Goal: Check status: Check status

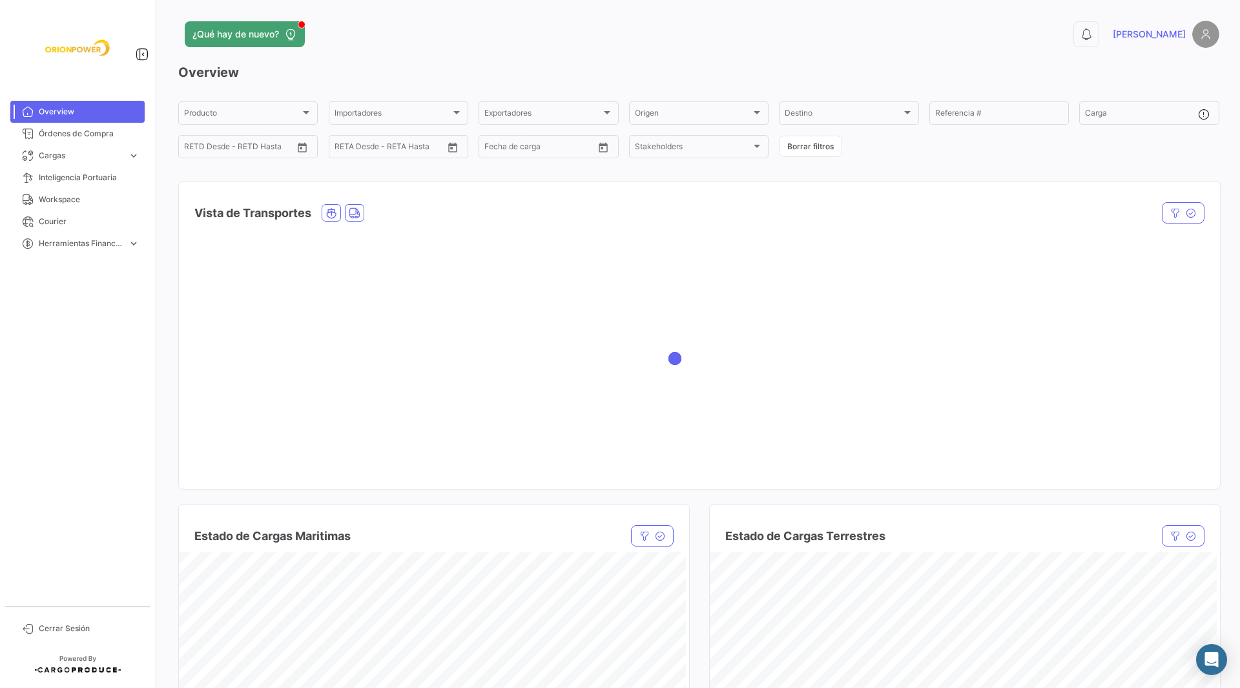
click at [568, 288] on div at bounding box center [699, 358] width 1041 height 258
click at [593, 112] on div "Exportadores" at bounding box center [542, 114] width 116 height 9
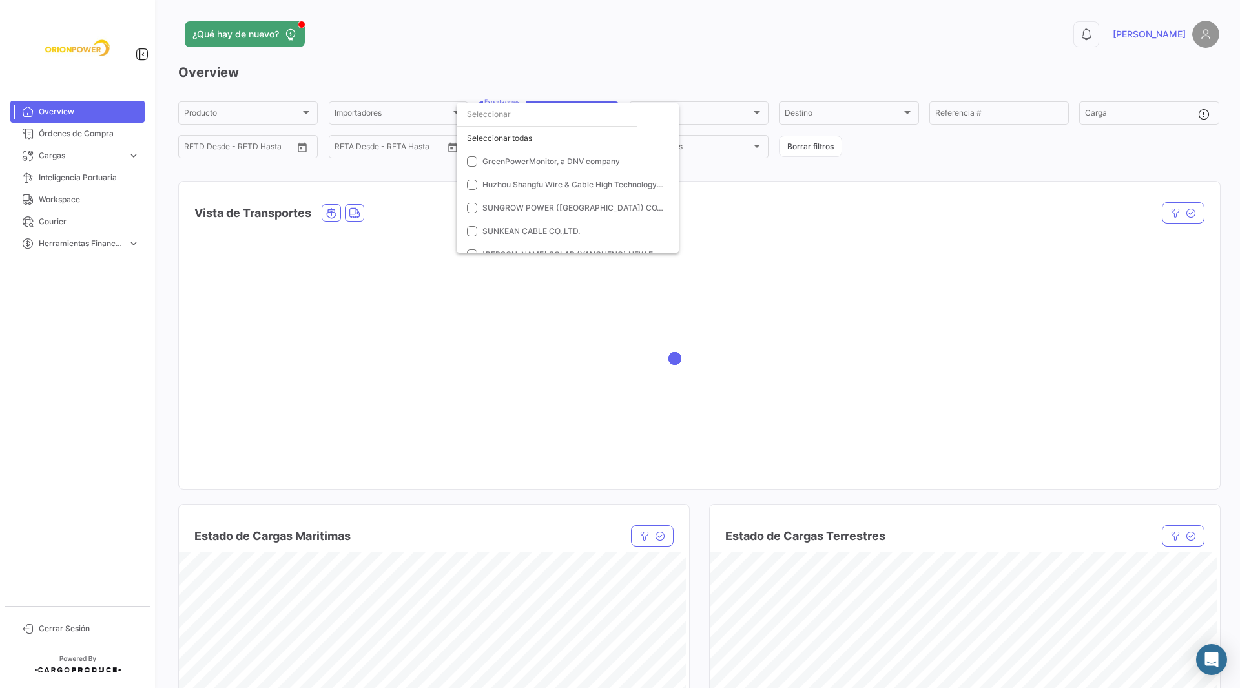
click at [645, 71] on div at bounding box center [620, 344] width 1240 height 688
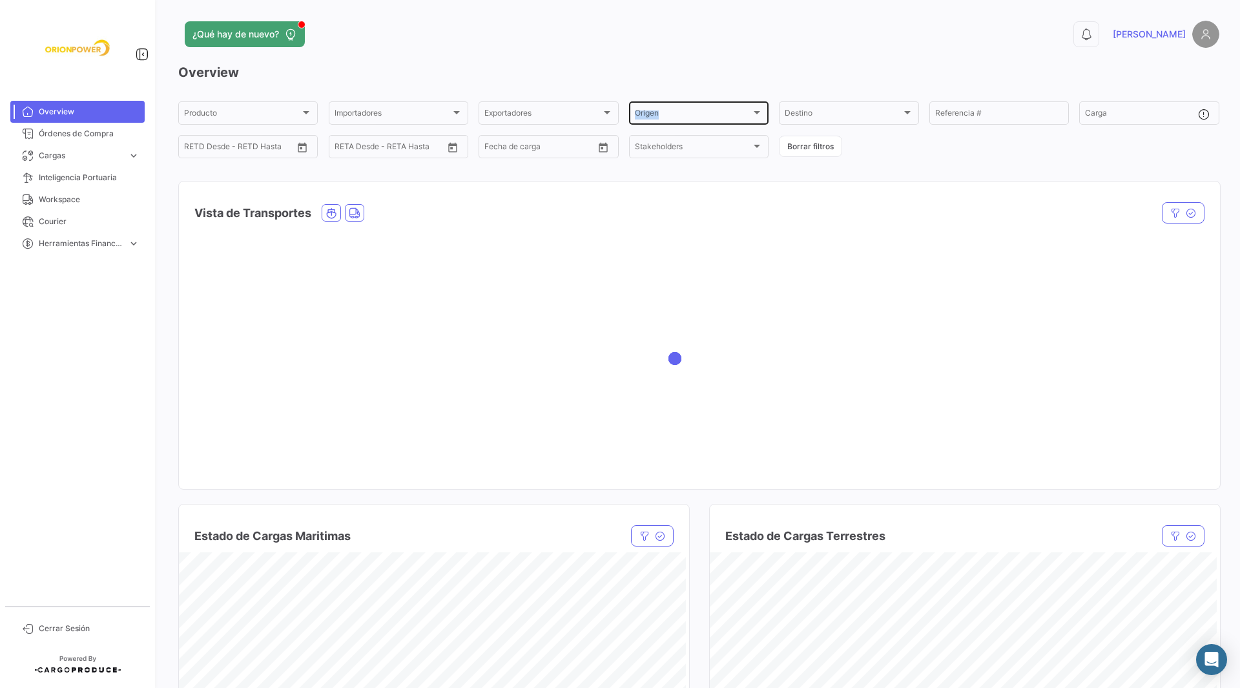
click at [738, 109] on div "Origen Origen" at bounding box center [699, 111] width 128 height 25
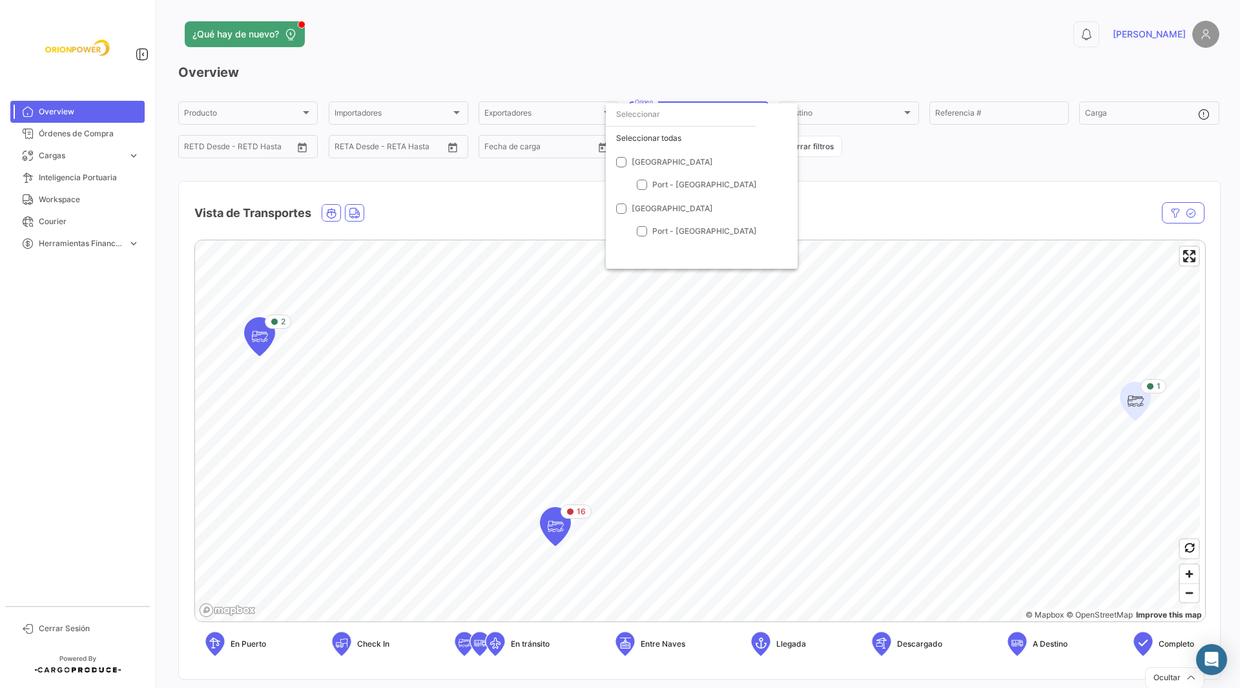
click at [725, 35] on div at bounding box center [620, 344] width 1240 height 688
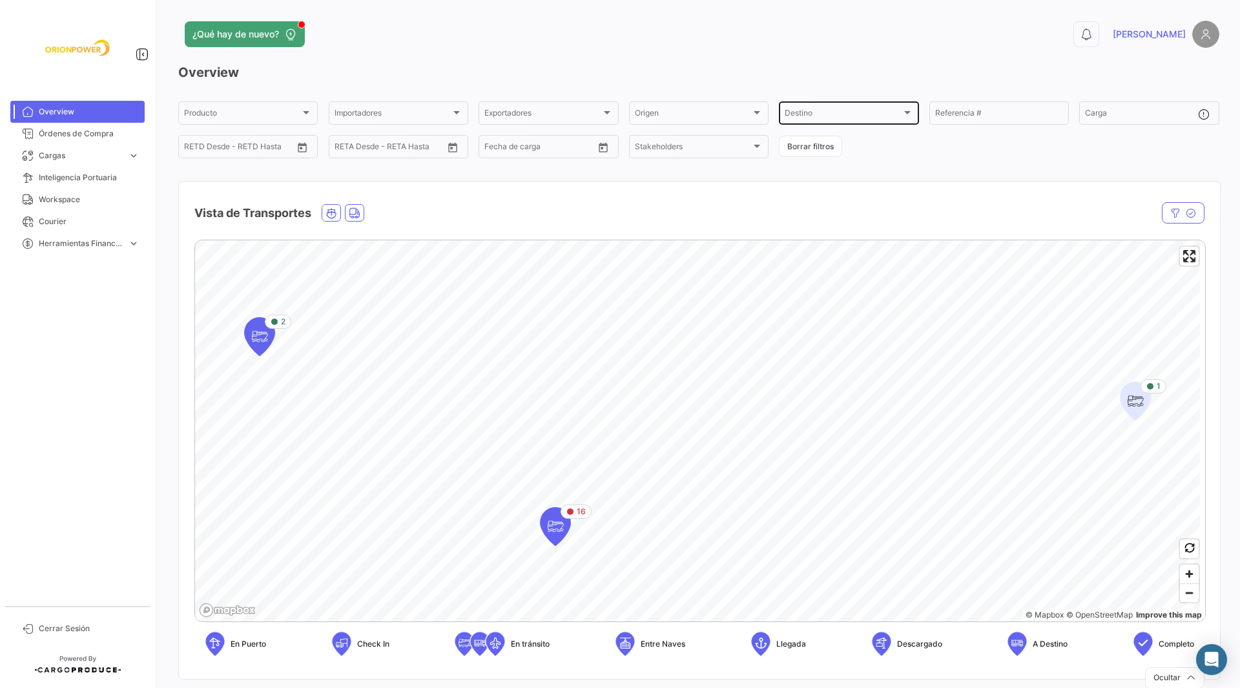
click at [878, 106] on div "Destino Destino" at bounding box center [849, 111] width 128 height 25
click at [843, 72] on div at bounding box center [620, 344] width 1240 height 688
click at [436, 121] on div "Importadores Importadores" at bounding box center [399, 111] width 128 height 25
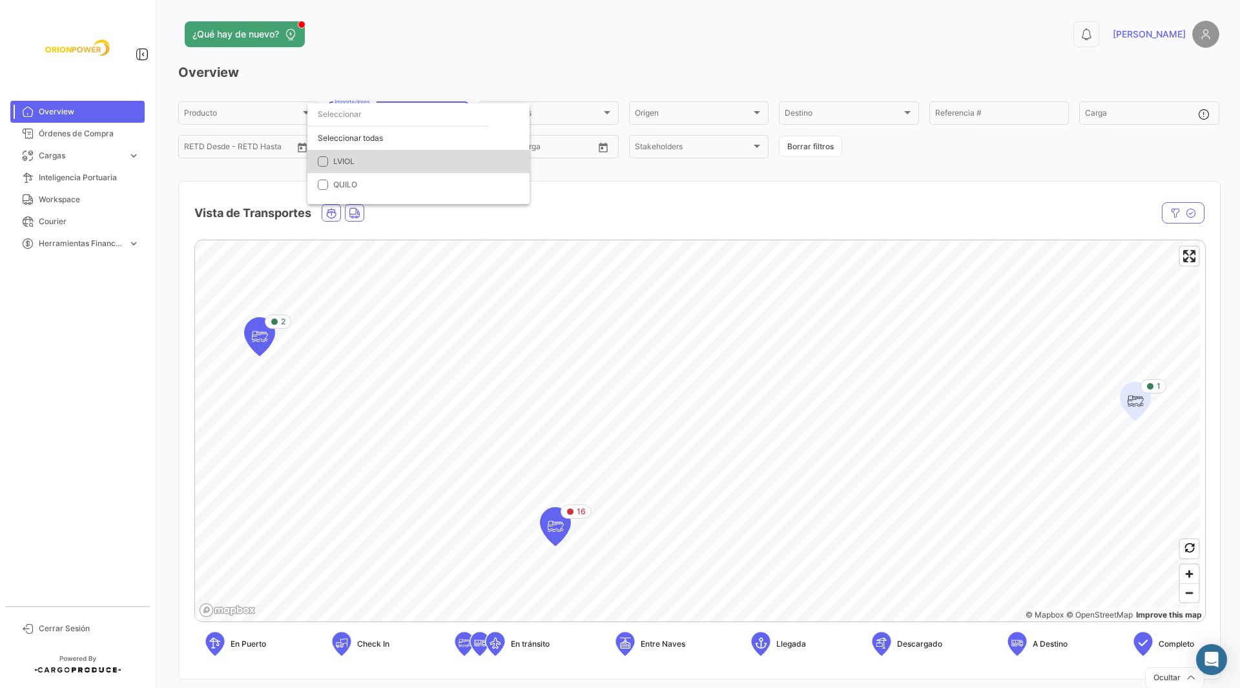
drag, startPoint x: 366, startPoint y: 160, endPoint x: 459, endPoint y: 156, distance: 93.7
click at [365, 160] on span "LVIOL" at bounding box center [423, 162] width 181 height 12
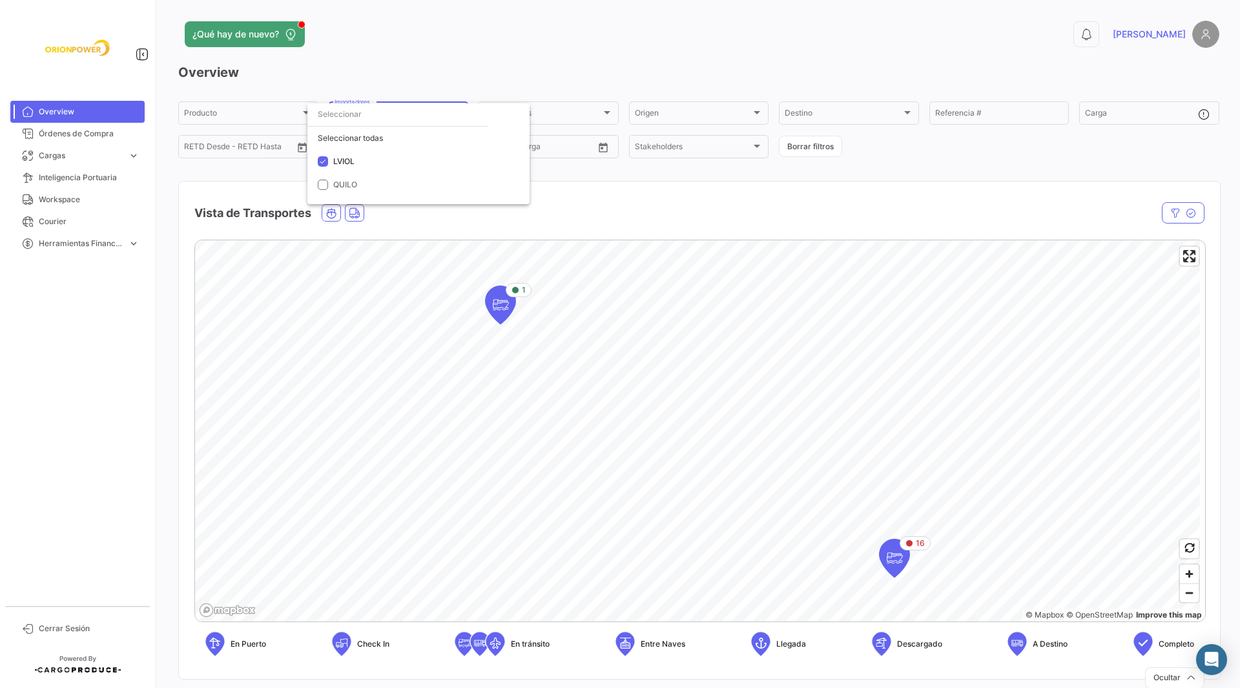
click at [812, 507] on div at bounding box center [620, 344] width 1240 height 688
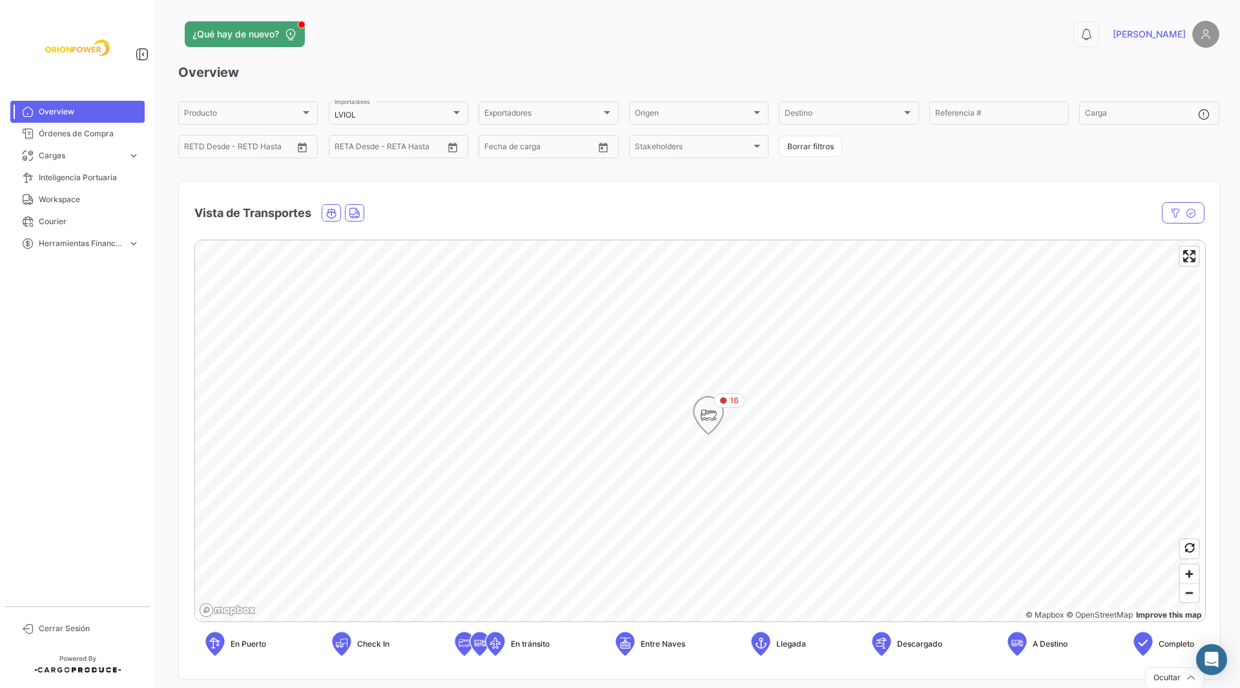
click at [710, 415] on icon "Map marker" at bounding box center [708, 415] width 18 height 27
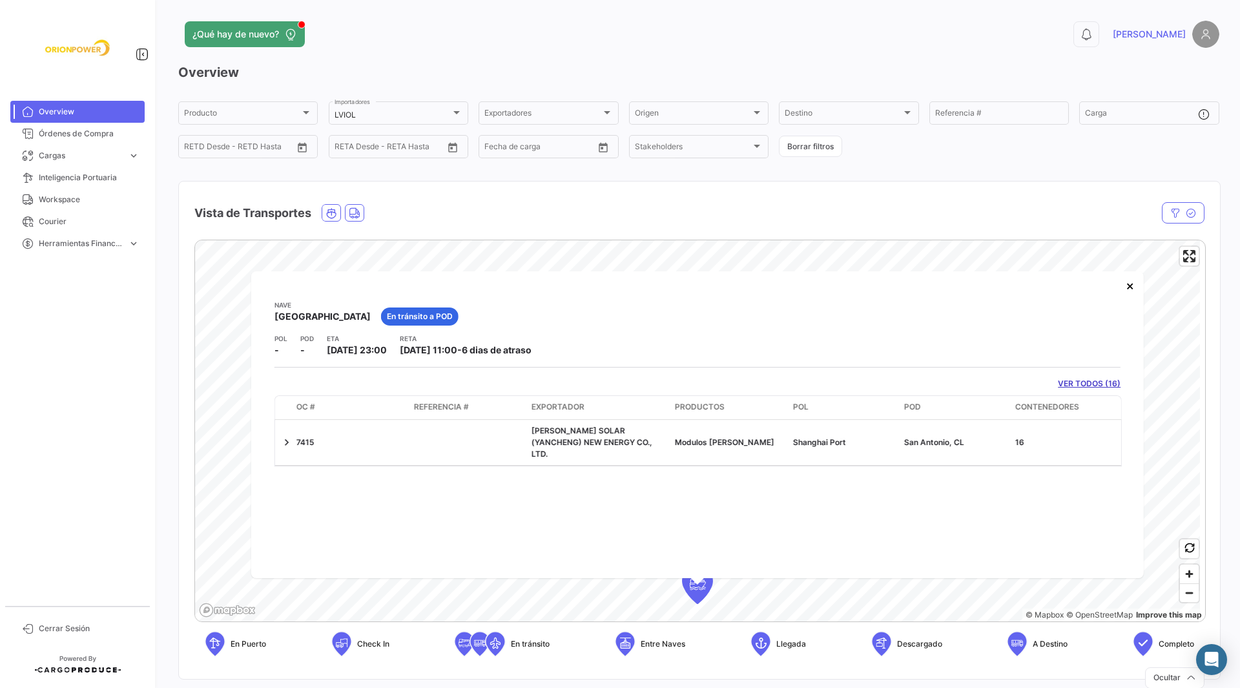
click at [775, 506] on div "[PERSON_NAME] BEIJING En [PERSON_NAME] a POD POL - POD - ETA [DATE] 23:00 [PERS…" at bounding box center [697, 424] width 893 height 307
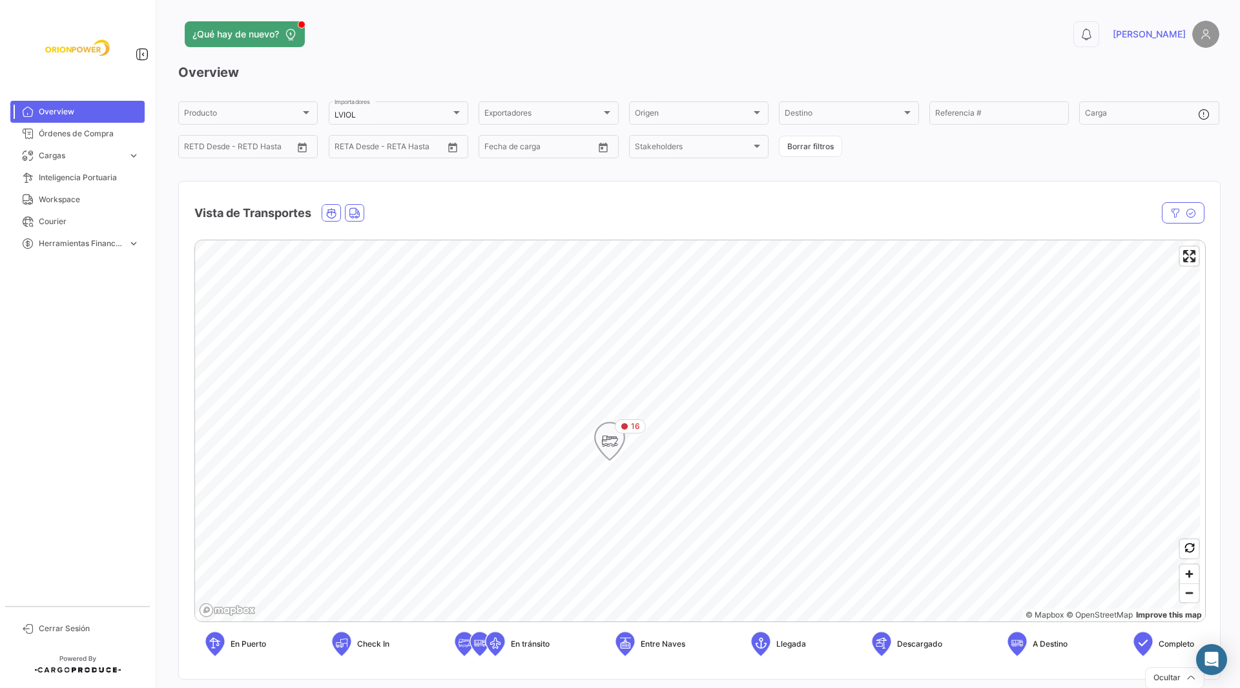
click at [622, 449] on icon "Map marker" at bounding box center [609, 441] width 31 height 39
click at [599, 386] on icon "Map marker" at bounding box center [597, 373] width 18 height 27
